Goal: Transaction & Acquisition: Purchase product/service

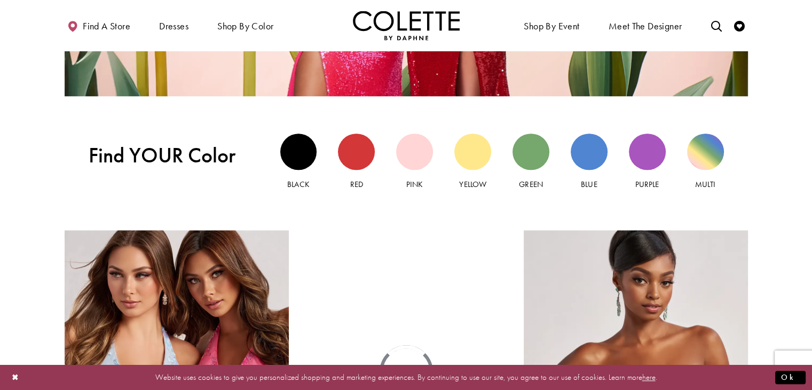
scroll to position [953, 0]
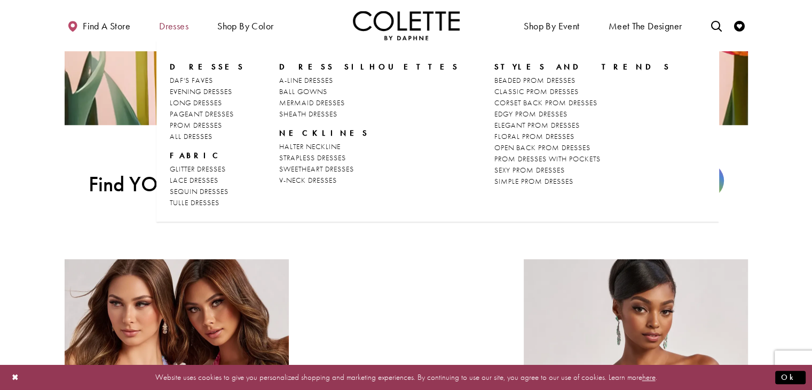
click at [167, 14] on span "Dresses" at bounding box center [173, 25] width 35 height 29
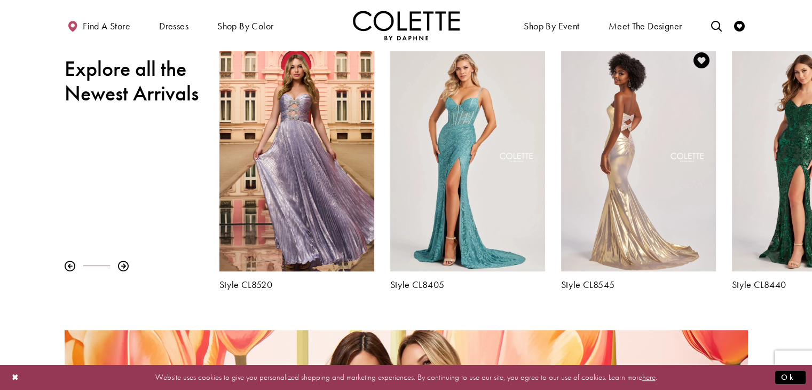
scroll to position [410, 0]
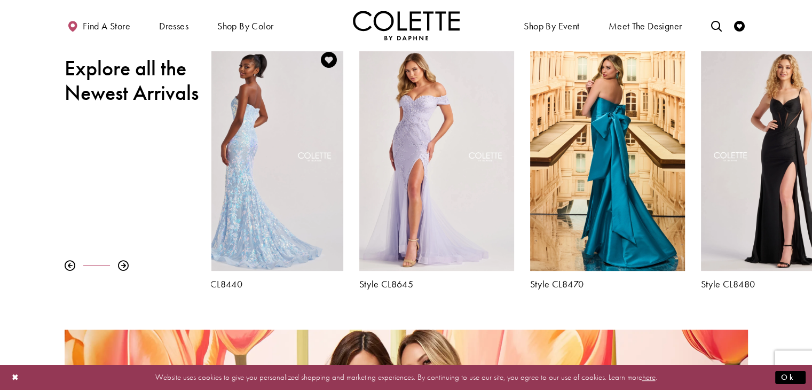
drag, startPoint x: 787, startPoint y: 206, endPoint x: 241, endPoint y: 222, distance: 546.6
click at [241, 222] on div "Visit Colette by Daphne Style No. CL8440 Page" at bounding box center [266, 157] width 155 height 225
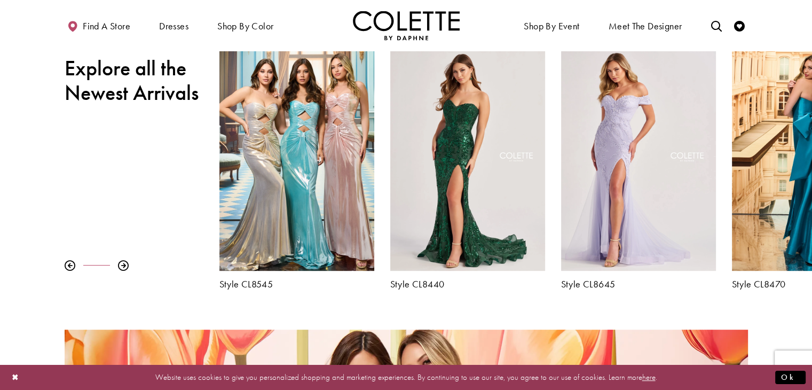
drag, startPoint x: 613, startPoint y: 144, endPoint x: 0, endPoint y: 184, distance: 614.5
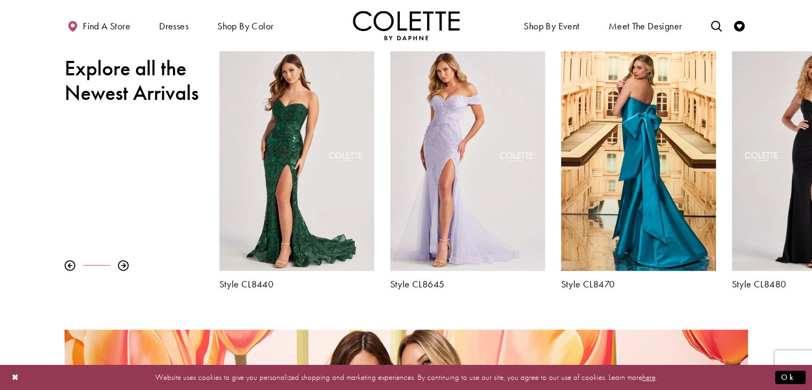
drag, startPoint x: 0, startPoint y: 184, endPoint x: 179, endPoint y: 149, distance: 182.9
click at [179, 149] on div "Pause autoplay Previous Slide Next Slide 0 1 2 3 4 5 6 7 8 9 Style CL8480" at bounding box center [406, 167] width 812 height 244
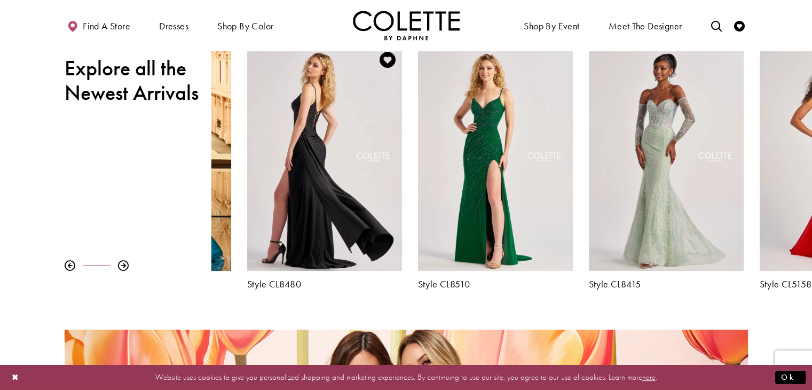
drag, startPoint x: 739, startPoint y: 162, endPoint x: 254, endPoint y: 200, distance: 486.5
click at [254, 200] on div "Visit Colette by Daphne Style No. CL8480 Page" at bounding box center [324, 157] width 155 height 225
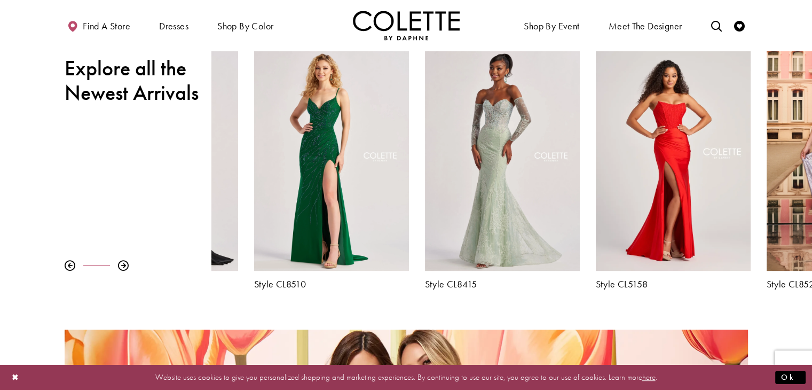
drag, startPoint x: 731, startPoint y: 172, endPoint x: 253, endPoint y: 161, distance: 477.6
click at [253, 161] on div "Style CL8510" at bounding box center [331, 167] width 171 height 244
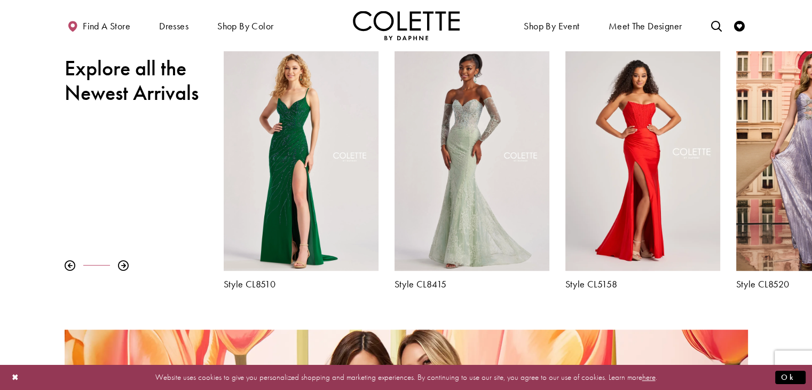
drag, startPoint x: 741, startPoint y: 152, endPoint x: 207, endPoint y: 152, distance: 534.1
click at [207, 152] on div "Pause autoplay Previous Slide Next Slide 0 1 2 3 4 5 6 7 8 9 Style CL8480" at bounding box center [406, 167] width 812 height 244
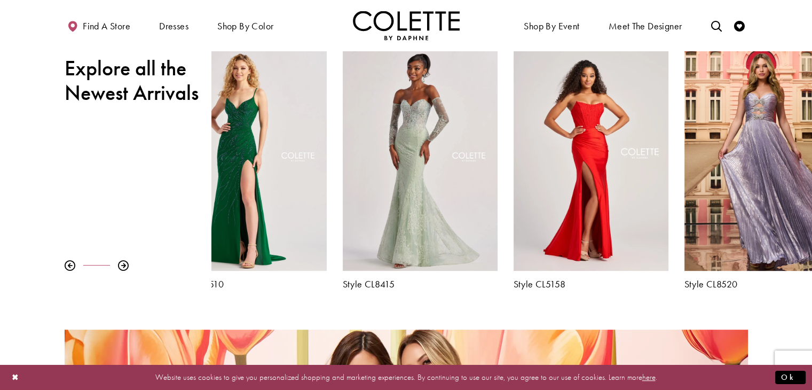
drag, startPoint x: 515, startPoint y: 130, endPoint x: 0, endPoint y: 142, distance: 515.0
click at [0, 142] on div "Pause autoplay Previous Slide Next Slide 0 1 2 3 4 5 6 7 8 9 Style CL8480" at bounding box center [406, 167] width 812 height 244
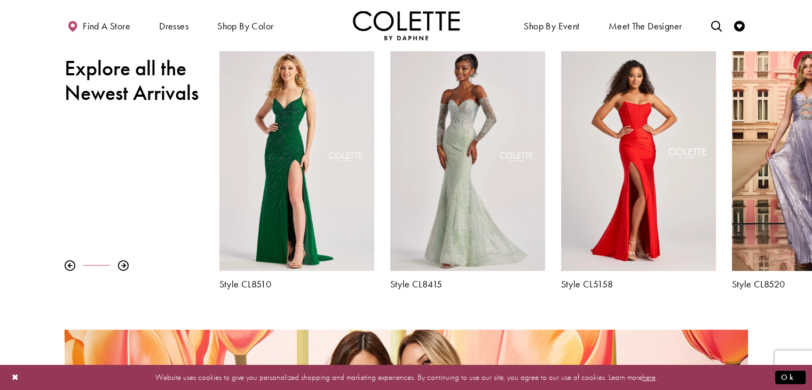
drag, startPoint x: 464, startPoint y: 151, endPoint x: 0, endPoint y: 123, distance: 464.4
click at [0, 123] on div "Pause autoplay Previous Slide Next Slide 0 1 2 3 4 5 6 7 8 9 Style CL8480" at bounding box center [406, 167] width 812 height 244
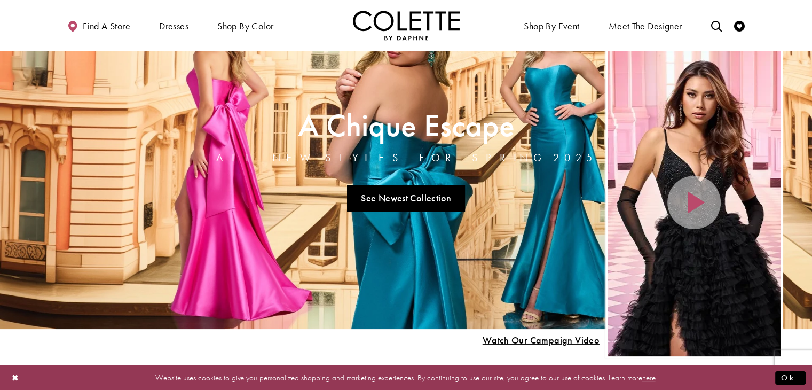
scroll to position [0, 0]
